Goal: Information Seeking & Learning: Check status

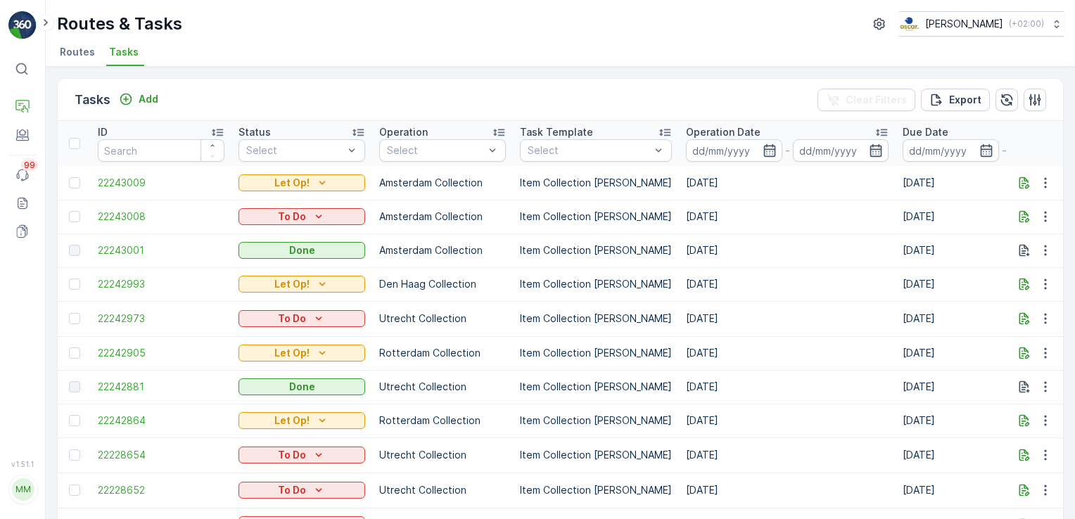
click at [563, 70] on div "Tasks Add Clear Filters Export ID Status Select Operation Select Task Template …" at bounding box center [560, 293] width 1029 height 452
click at [79, 146] on p "Routes & Tasks" at bounding box center [88, 145] width 72 height 14
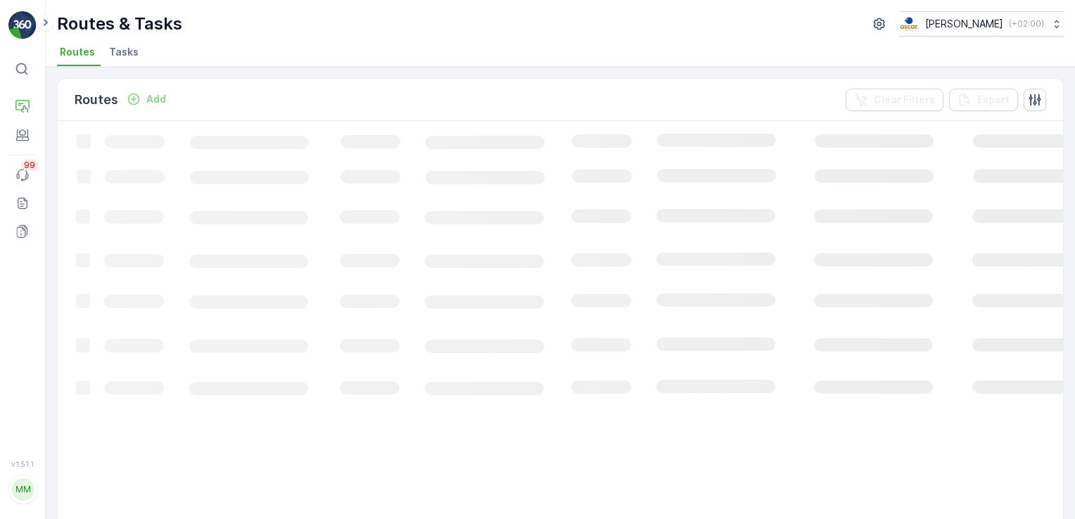
click at [118, 55] on span "Tasks" at bounding box center [124, 52] width 30 height 14
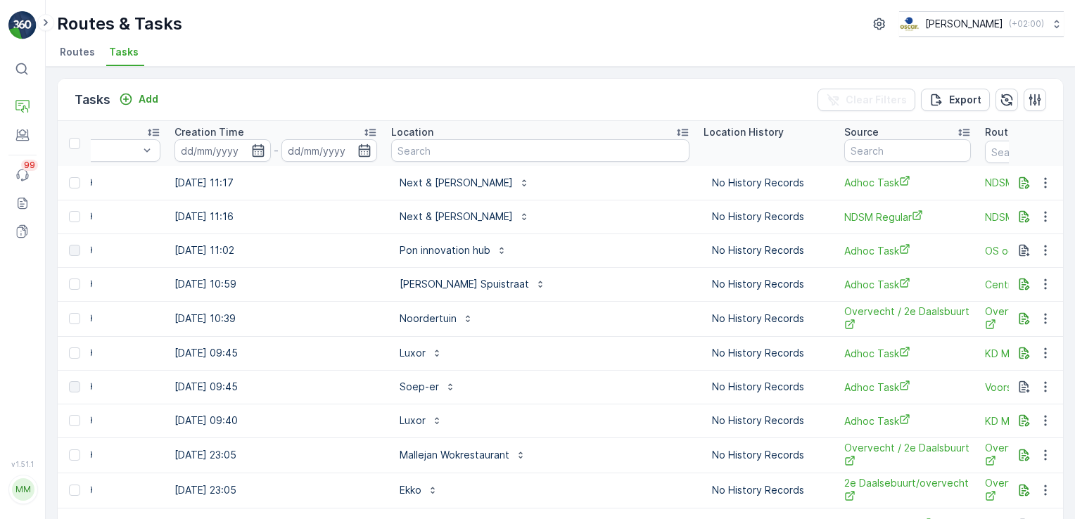
scroll to position [0, 1105]
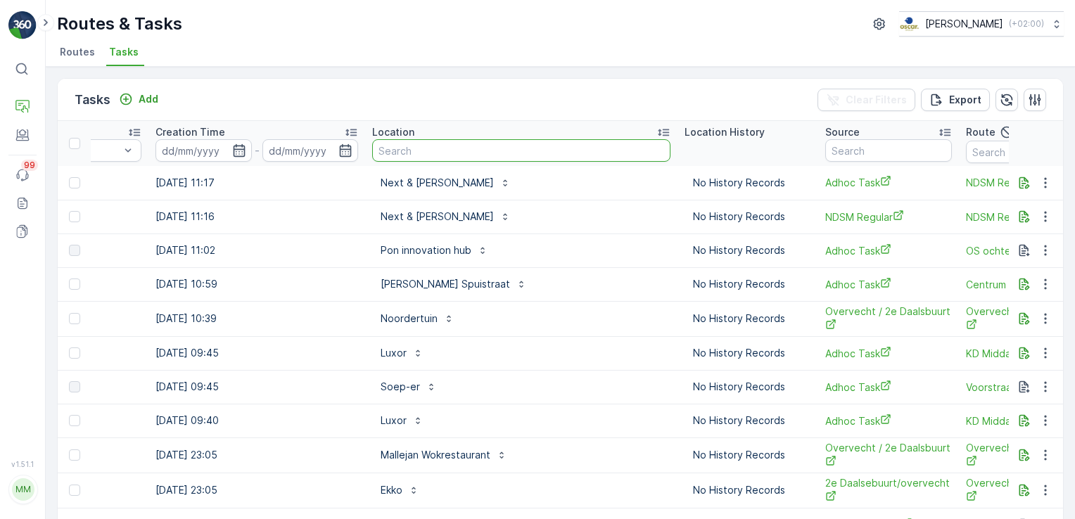
click at [396, 155] on input "text" at bounding box center [521, 150] width 298 height 23
type input "esh pita"
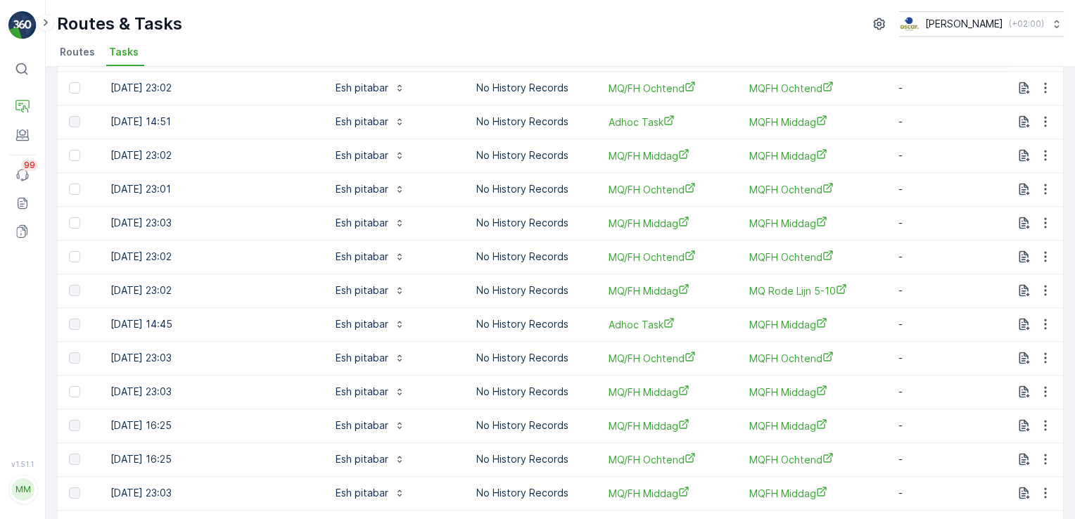
scroll to position [0, 1157]
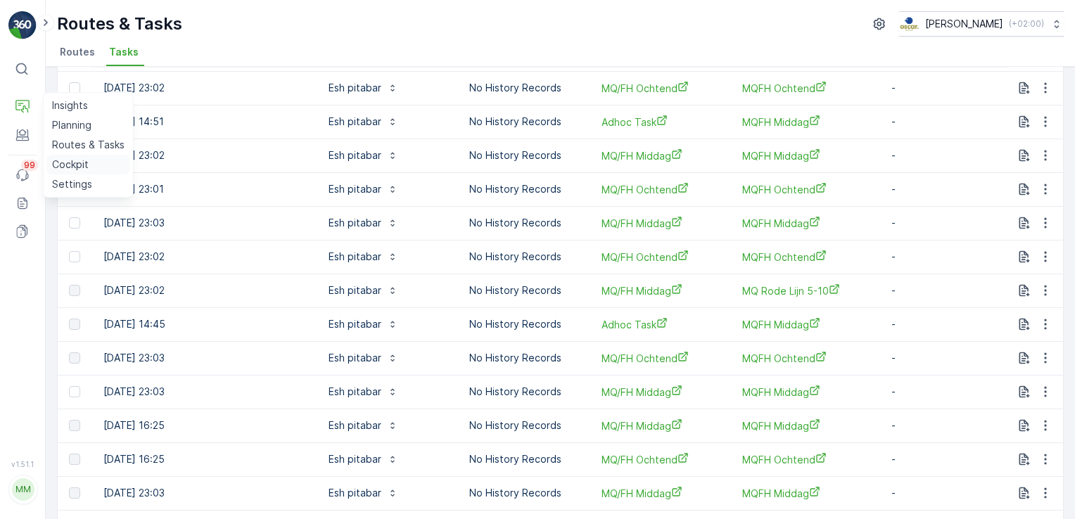
click at [67, 159] on p "Cockpit" at bounding box center [70, 165] width 37 height 14
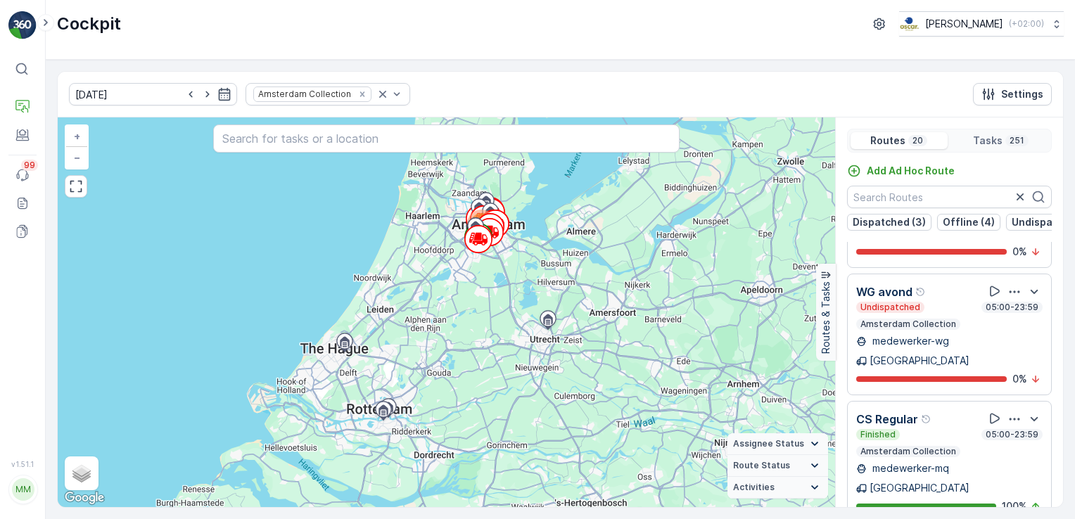
scroll to position [1500, 0]
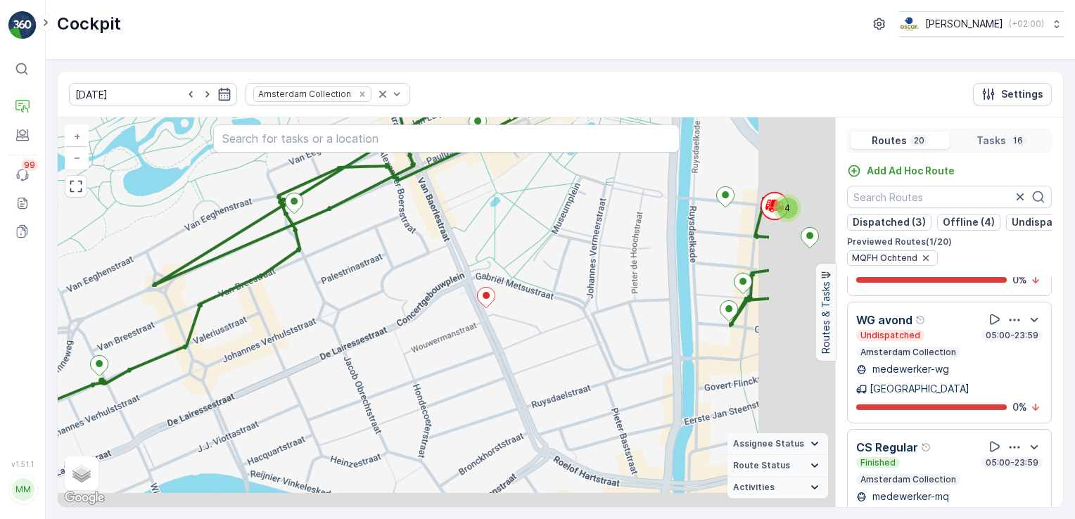
drag, startPoint x: 747, startPoint y: 344, endPoint x: 600, endPoint y: 277, distance: 160.9
click at [600, 277] on div "4 + − Satellite Roadmap Terrain Hybrid Leaflet Keyboard shortcuts Map Data Map …" at bounding box center [446, 313] width 777 height 390
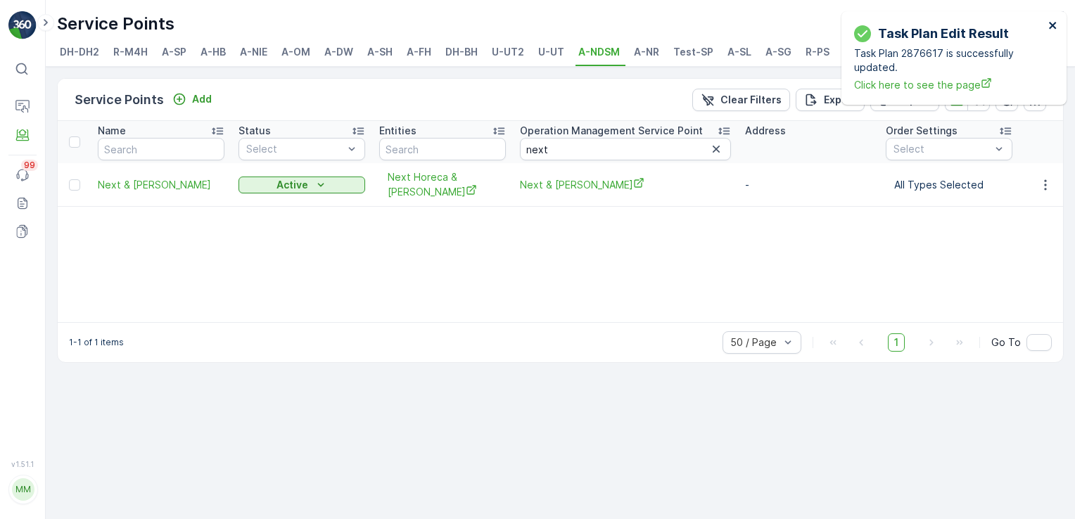
click at [1051, 27] on icon "close" at bounding box center [1053, 25] width 10 height 11
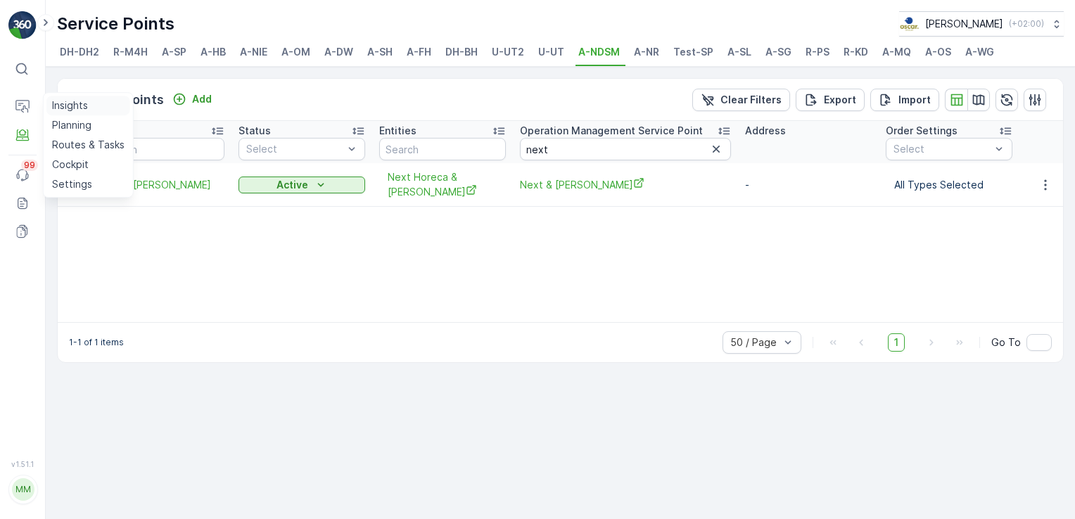
click at [80, 101] on p "Insights" at bounding box center [70, 106] width 36 height 14
